Goal: Task Accomplishment & Management: Manage account settings

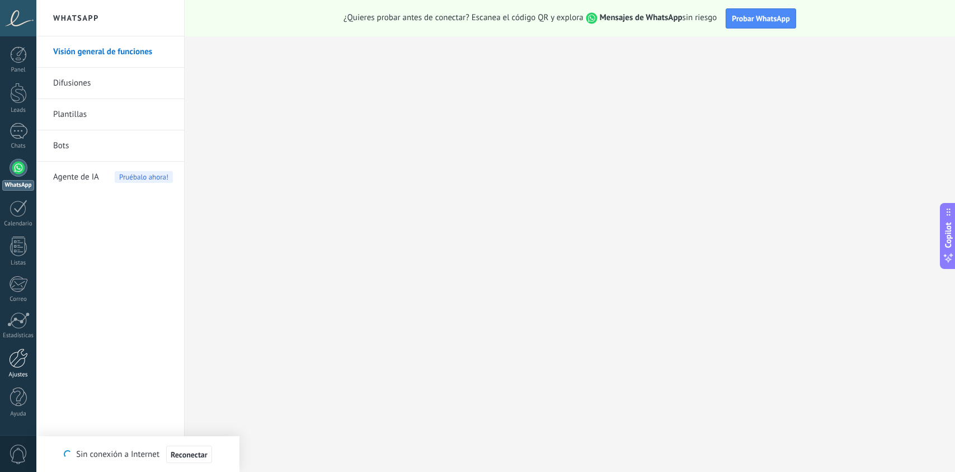
click at [26, 356] on div at bounding box center [18, 358] width 19 height 20
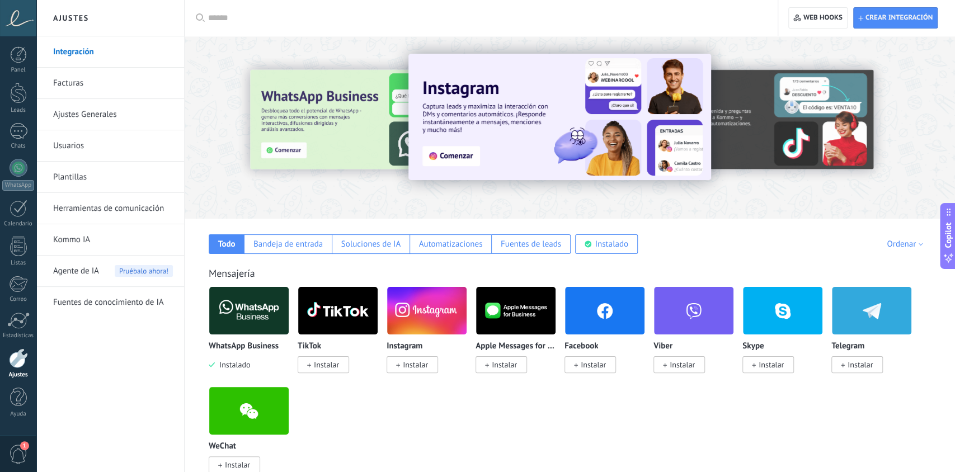
click at [253, 290] on img at bounding box center [248, 311] width 79 height 54
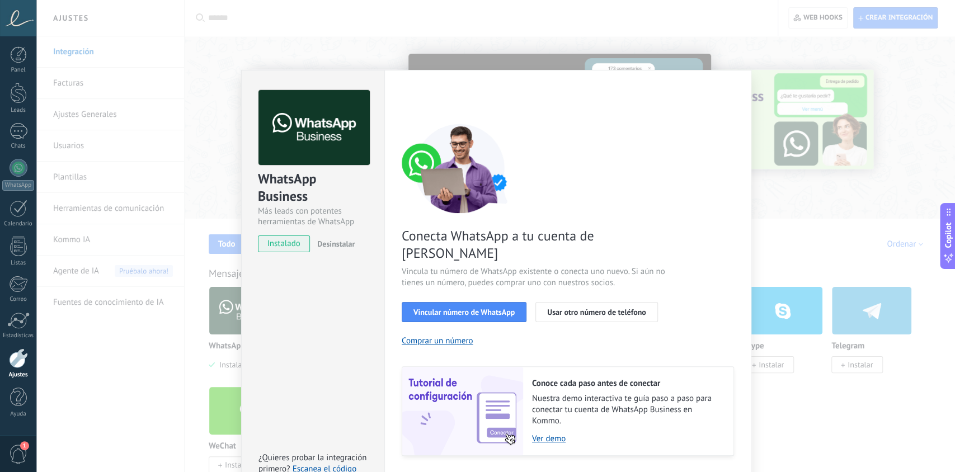
scroll to position [17, 0]
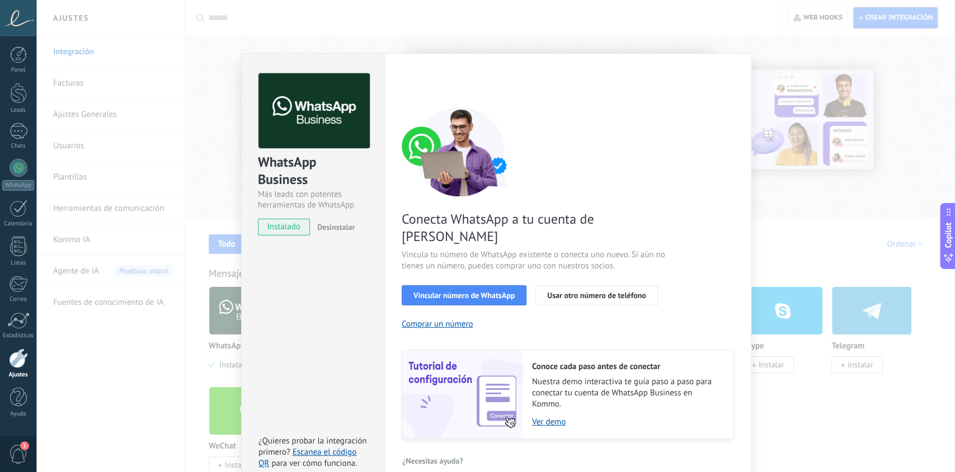
click at [920, 134] on div "WhatsApp Business Más leads con potentes herramientas de WhatsApp instalado Des…" at bounding box center [495, 236] width 918 height 472
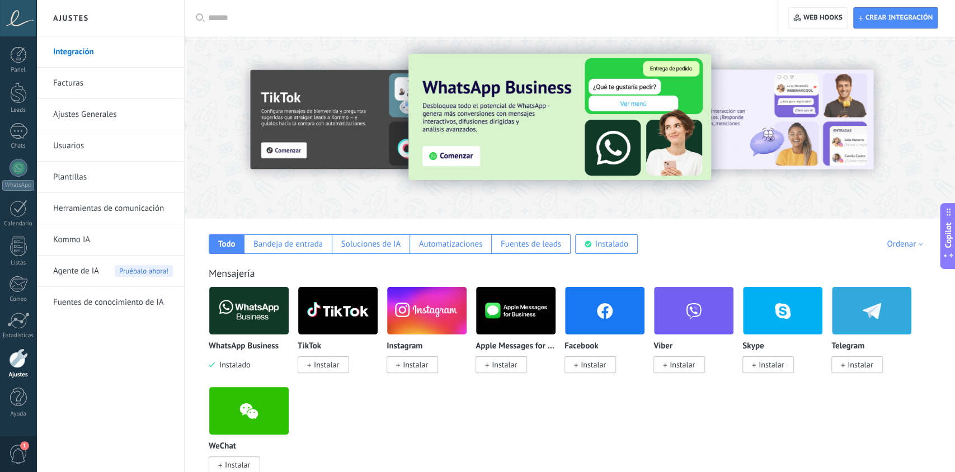
click at [950, 236] on span "Copilot" at bounding box center [947, 236] width 11 height 26
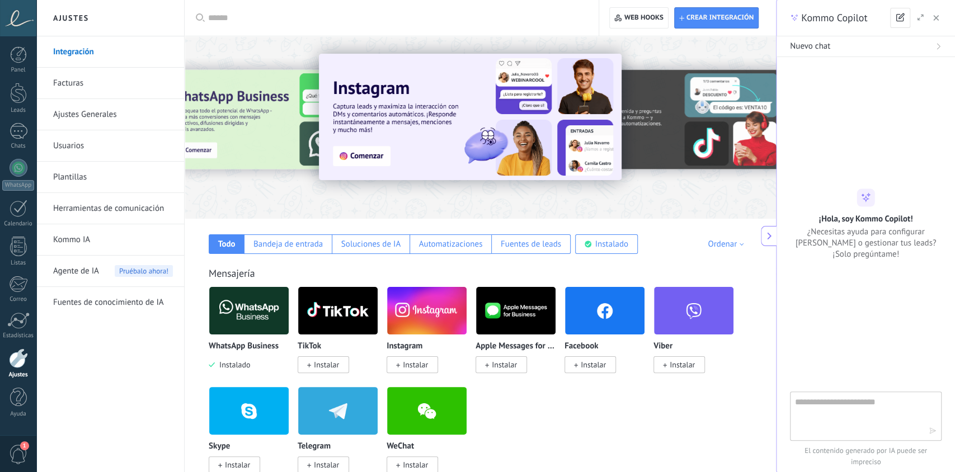
click at [767, 244] on button at bounding box center [768, 236] width 16 height 20
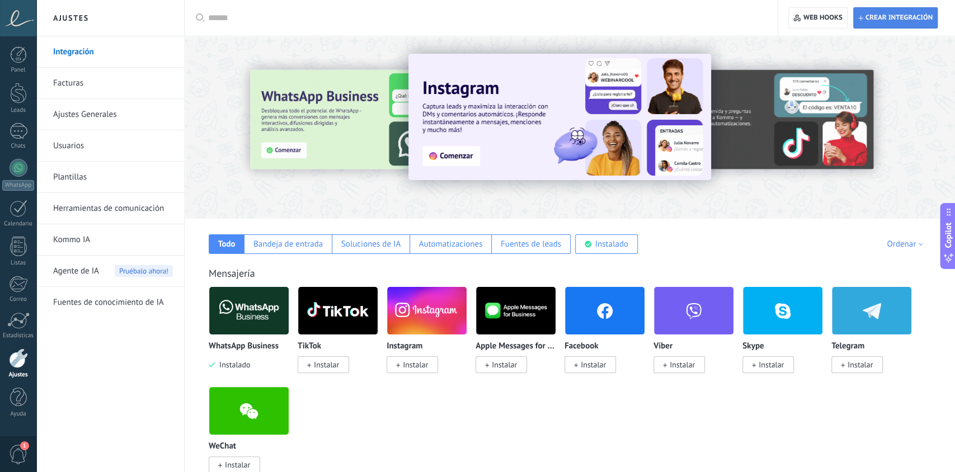
click at [904, 16] on span "Crear integración" at bounding box center [898, 17] width 67 height 9
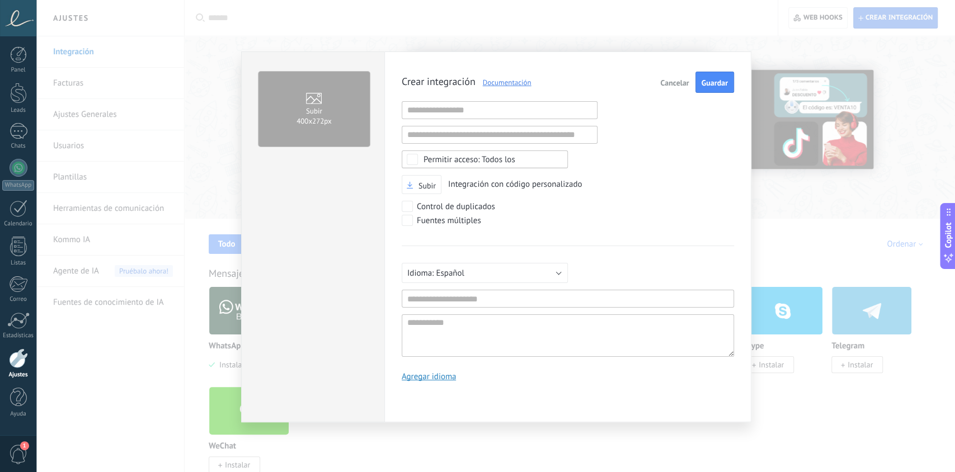
scroll to position [11, 0]
click at [678, 84] on span "Cancelar" at bounding box center [674, 83] width 29 height 8
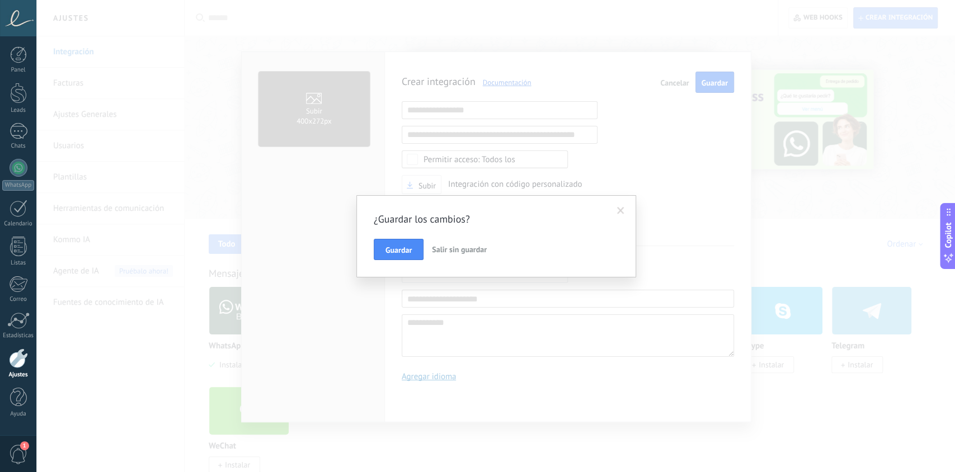
click at [462, 246] on span "Salir sin guardar" at bounding box center [459, 249] width 55 height 10
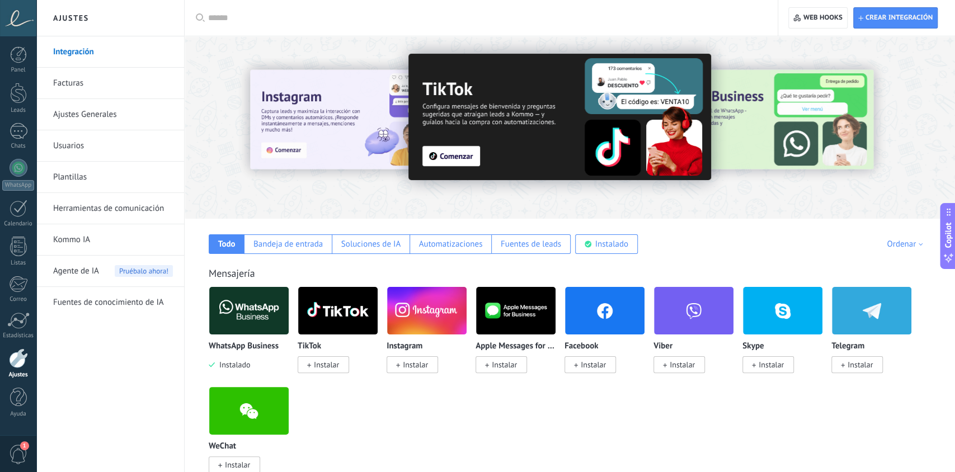
click at [26, 444] on span "1" at bounding box center [24, 445] width 9 height 9
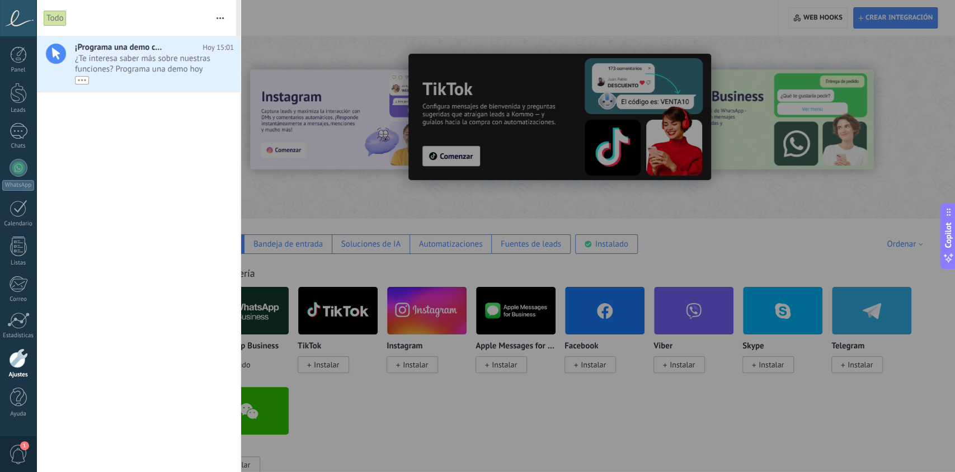
click at [26, 444] on span "1" at bounding box center [24, 445] width 9 height 9
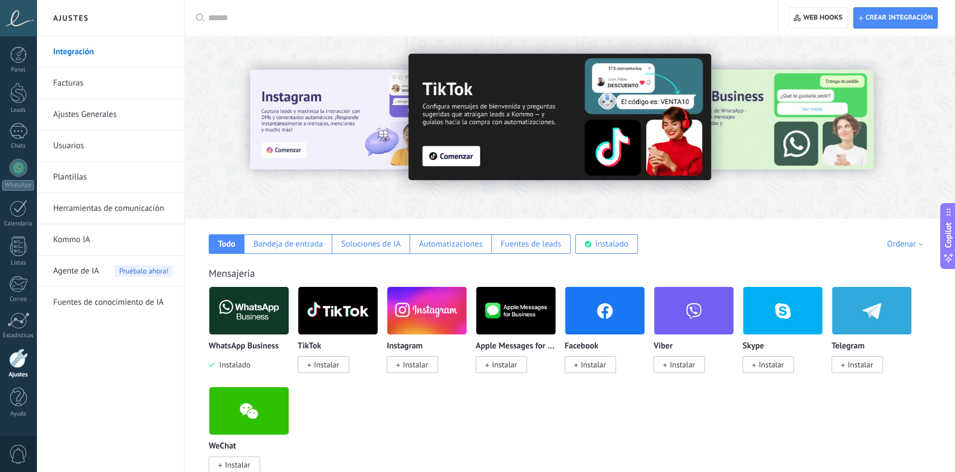
click at [21, 362] on div at bounding box center [18, 358] width 19 height 20
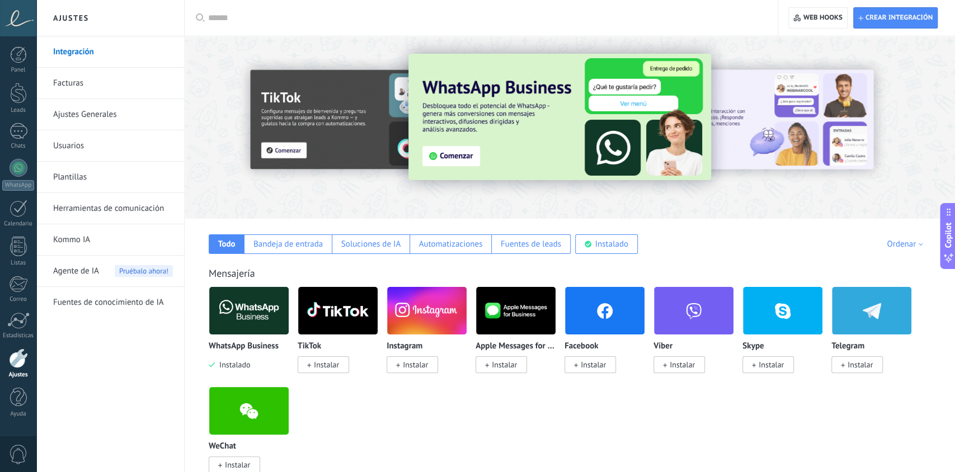
click at [111, 58] on link "Integración" at bounding box center [113, 51] width 120 height 31
click at [140, 108] on link "Ajustes Generales" at bounding box center [113, 114] width 120 height 31
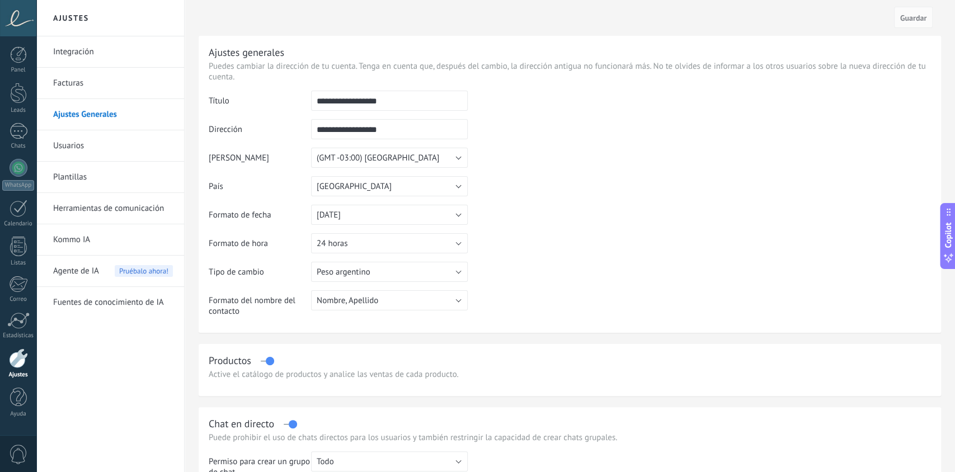
click at [139, 59] on link "Integración" at bounding box center [113, 51] width 120 height 31
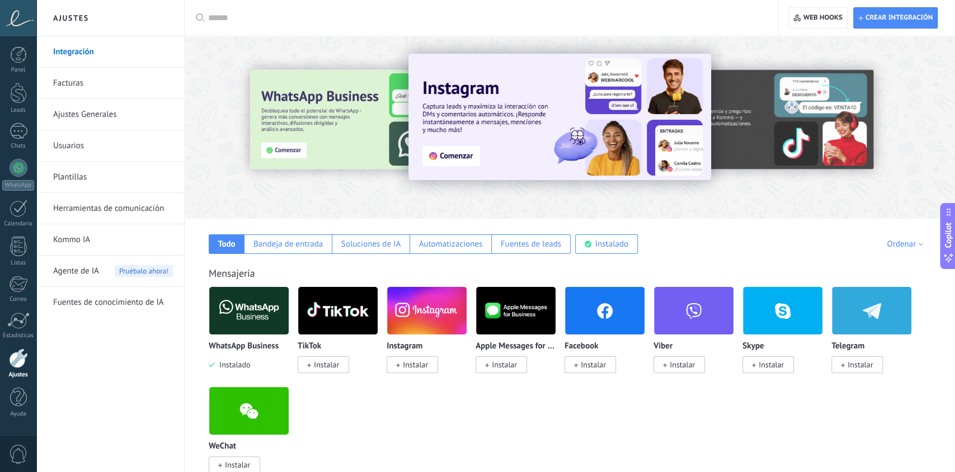
click at [252, 323] on img at bounding box center [248, 311] width 79 height 54
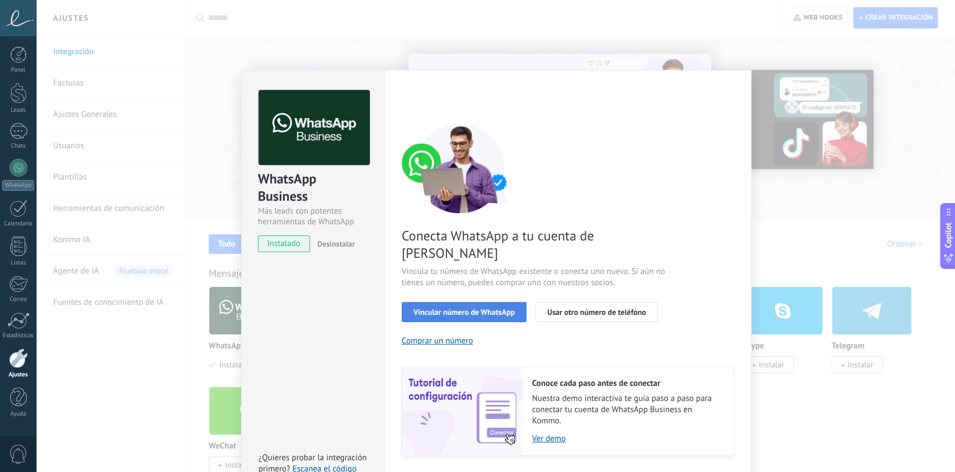
click at [511, 308] on span "Vincular número de WhatsApp" at bounding box center [463, 312] width 101 height 8
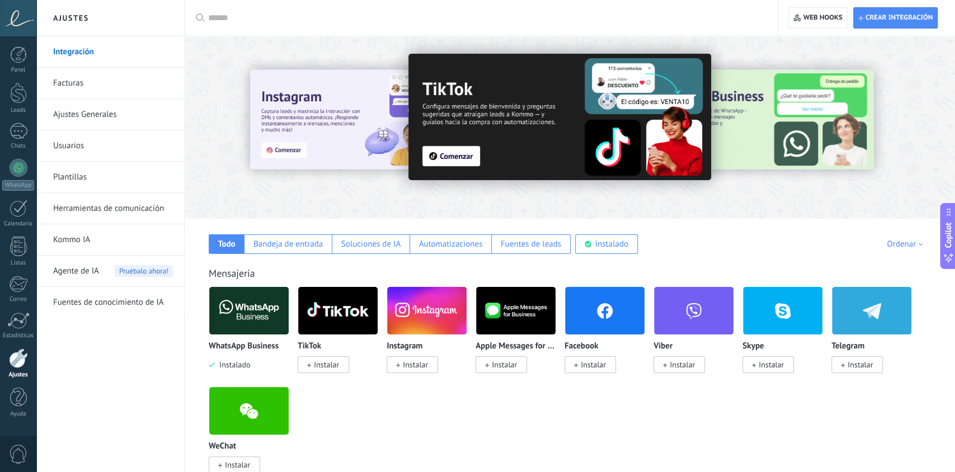
click at [253, 320] on img at bounding box center [248, 311] width 79 height 54
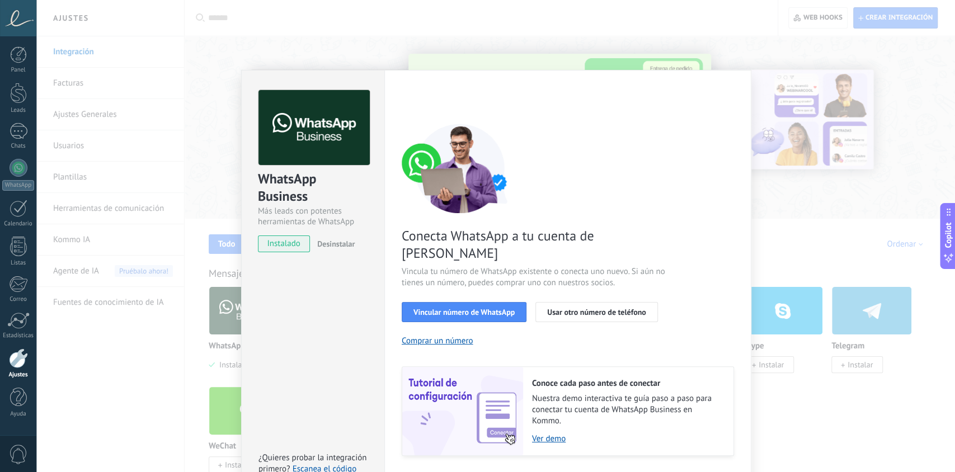
click at [805, 224] on div "WhatsApp Business Más leads con potentes herramientas de WhatsApp instalado Des…" at bounding box center [495, 236] width 918 height 472
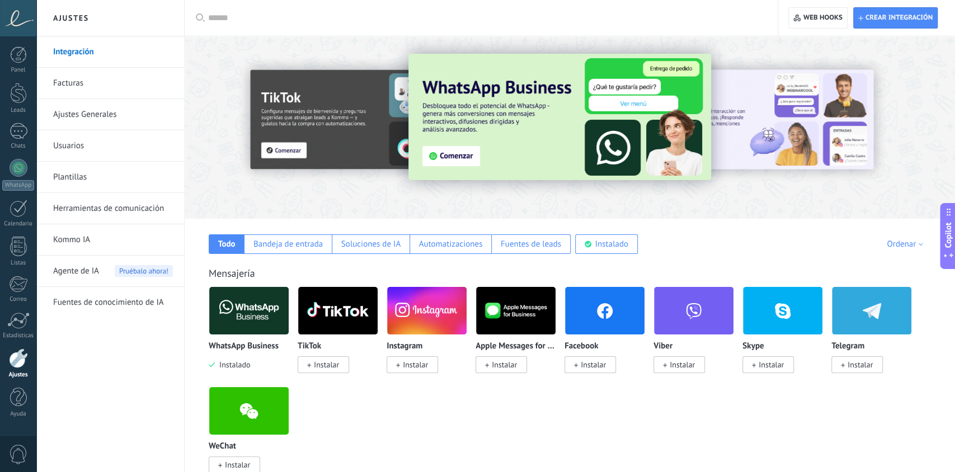
click at [231, 315] on img at bounding box center [248, 311] width 79 height 54
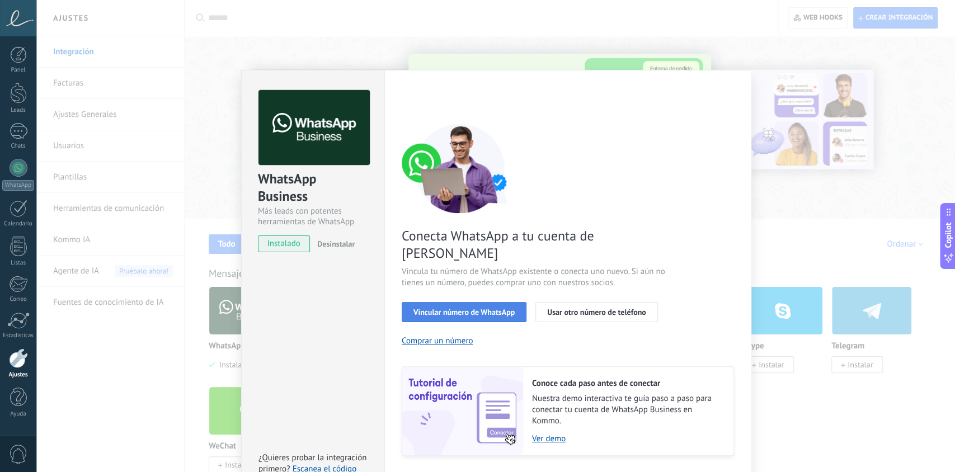
click at [469, 302] on button "Vincular número de WhatsApp" at bounding box center [463, 312] width 125 height 20
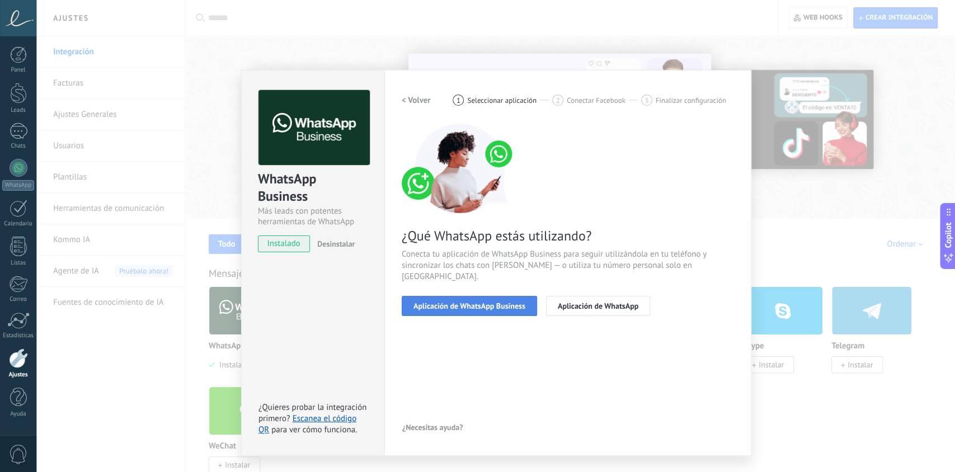
click at [469, 300] on button "Aplicación de WhatsApp Business" at bounding box center [468, 306] width 135 height 20
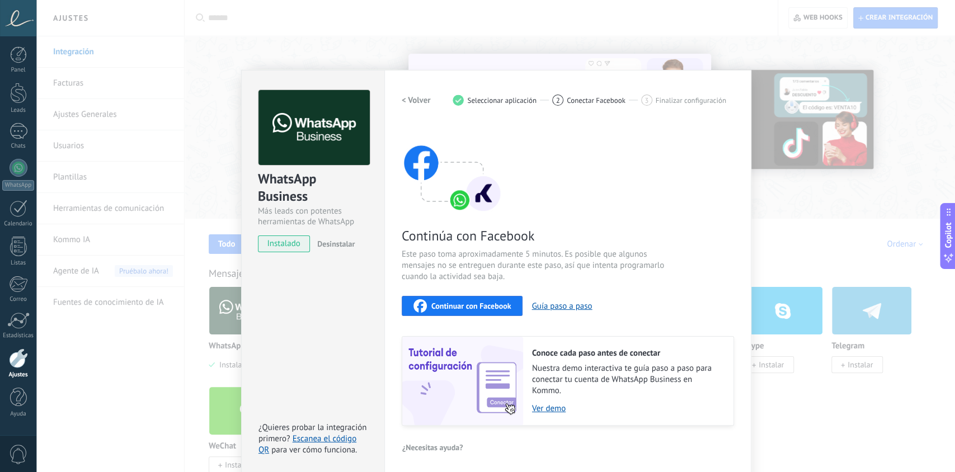
click at [469, 306] on span "Continuar con Facebook" at bounding box center [471, 306] width 80 height 8
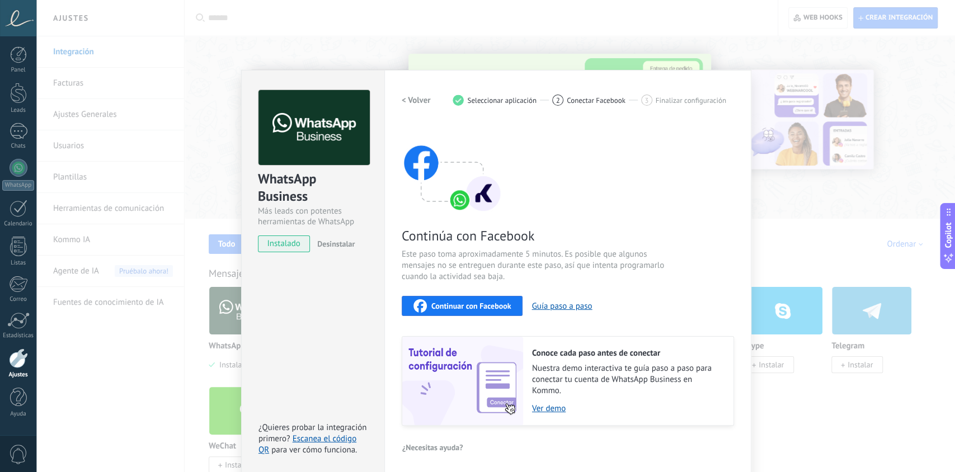
click at [896, 176] on div "WhatsApp Business Más leads con potentes herramientas de WhatsApp instalado Des…" at bounding box center [495, 236] width 918 height 472
